Goal: Task Accomplishment & Management: Manage account settings

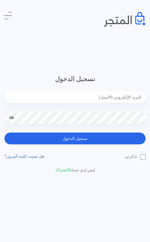
type input "[EMAIL_ADDRESS][DOMAIN_NAME]"
click at [75, 138] on button "تسجيل الدخول" at bounding box center [74, 138] width 141 height 12
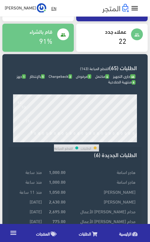
scroll to position [80, 0]
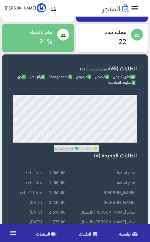
click at [55, 211] on td "2,695.00" at bounding box center [54, 212] width 23 height 10
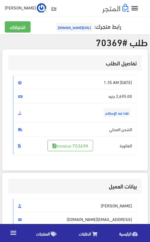
click at [129, 234] on span "الرئيسية" at bounding box center [125, 233] width 12 height 7
